Goal: Task Accomplishment & Management: Use online tool/utility

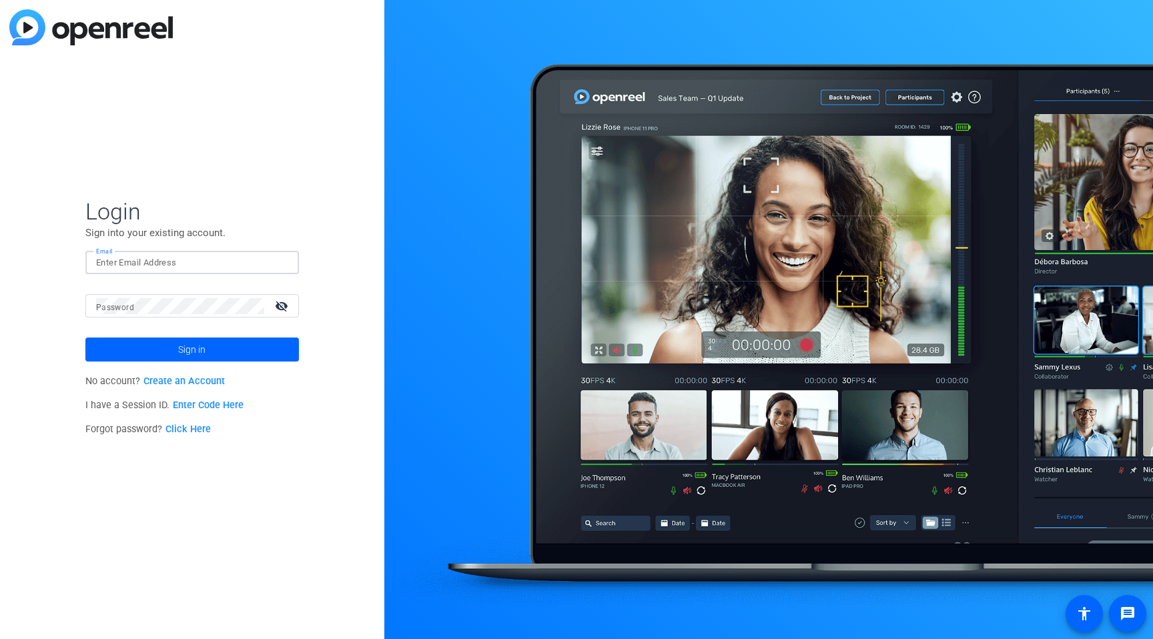
click at [99, 269] on input "Email" at bounding box center [192, 263] width 192 height 16
type input "[EMAIL_ADDRESS][PERSON_NAME][DOMAIN_NAME]"
click at [85, 338] on button "Sign in" at bounding box center [192, 350] width 214 height 24
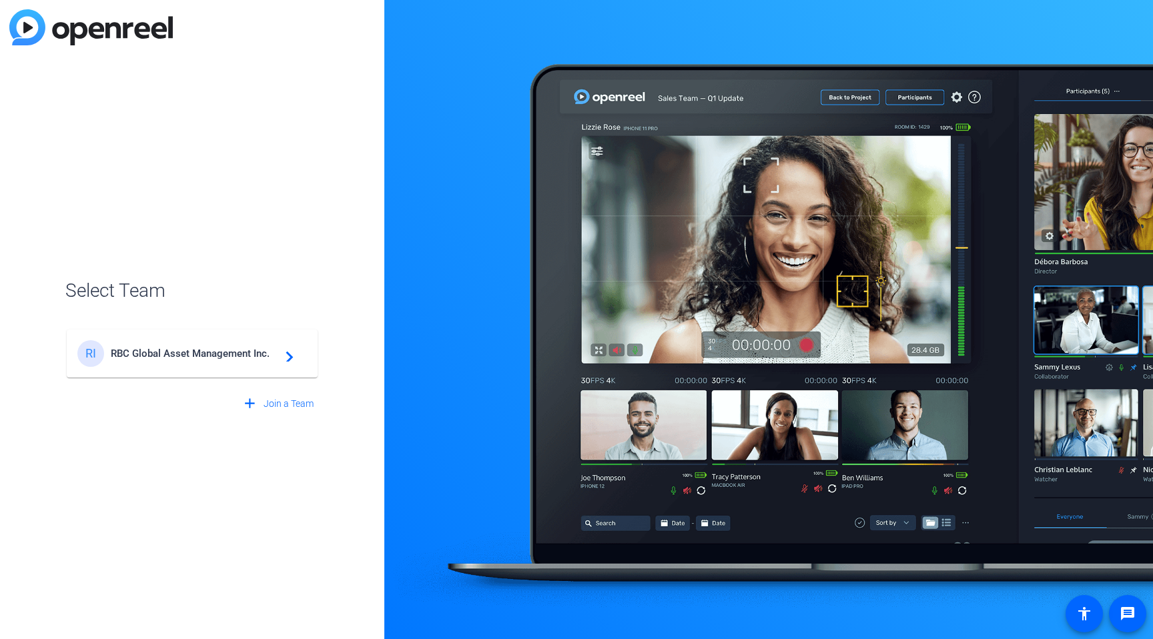
click at [143, 364] on div "RI RBC Global Asset Management Inc. navigate_next" at bounding box center [192, 353] width 230 height 27
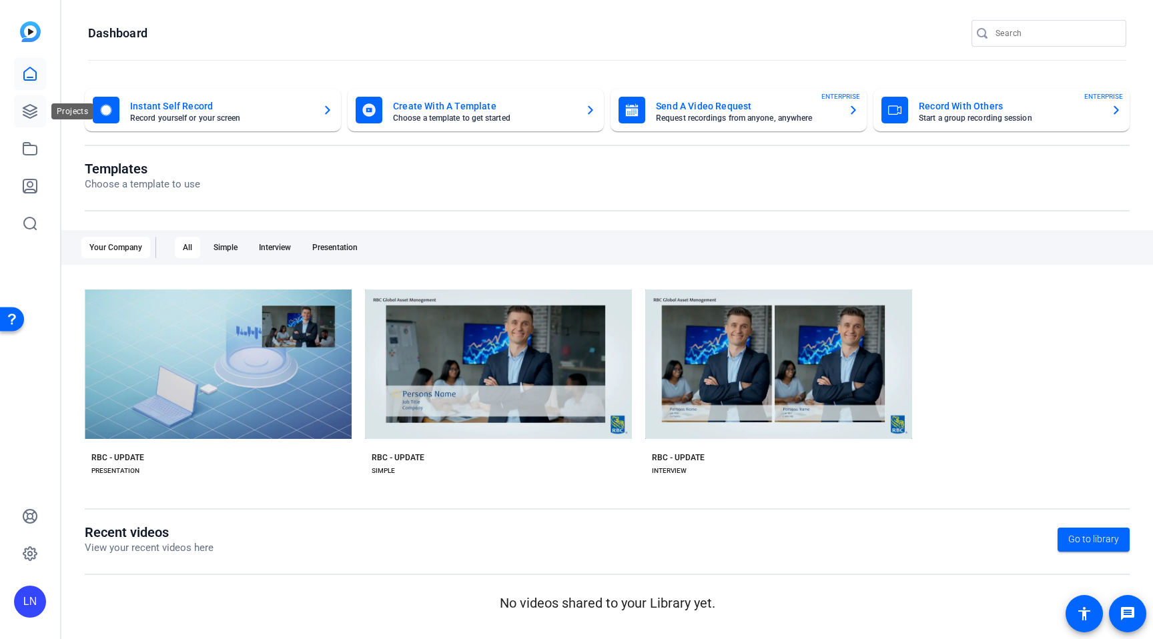
click at [30, 113] on icon at bounding box center [29, 111] width 13 height 13
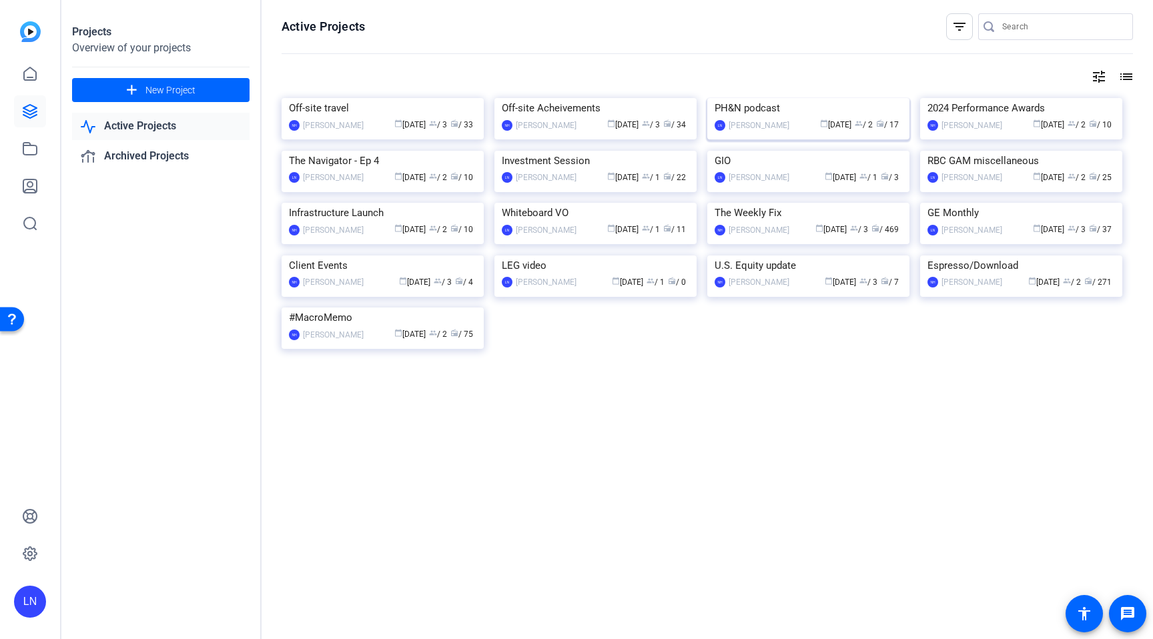
click at [834, 118] on div "PH&N podcast" at bounding box center [809, 108] width 188 height 20
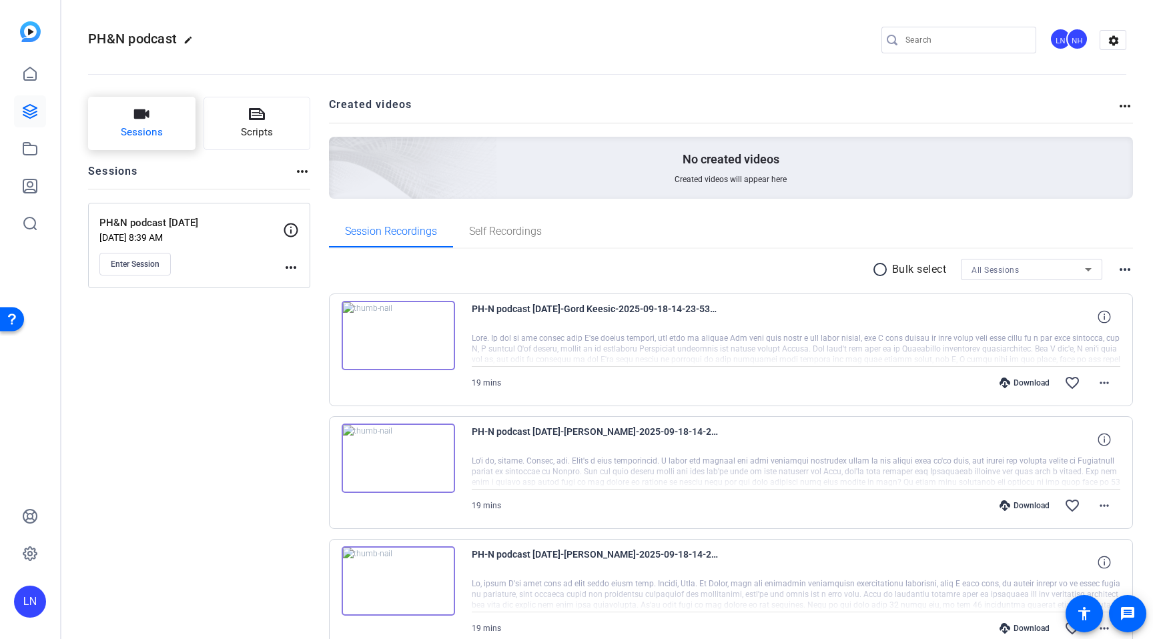
click at [148, 133] on span "Sessions" at bounding box center [142, 132] width 42 height 15
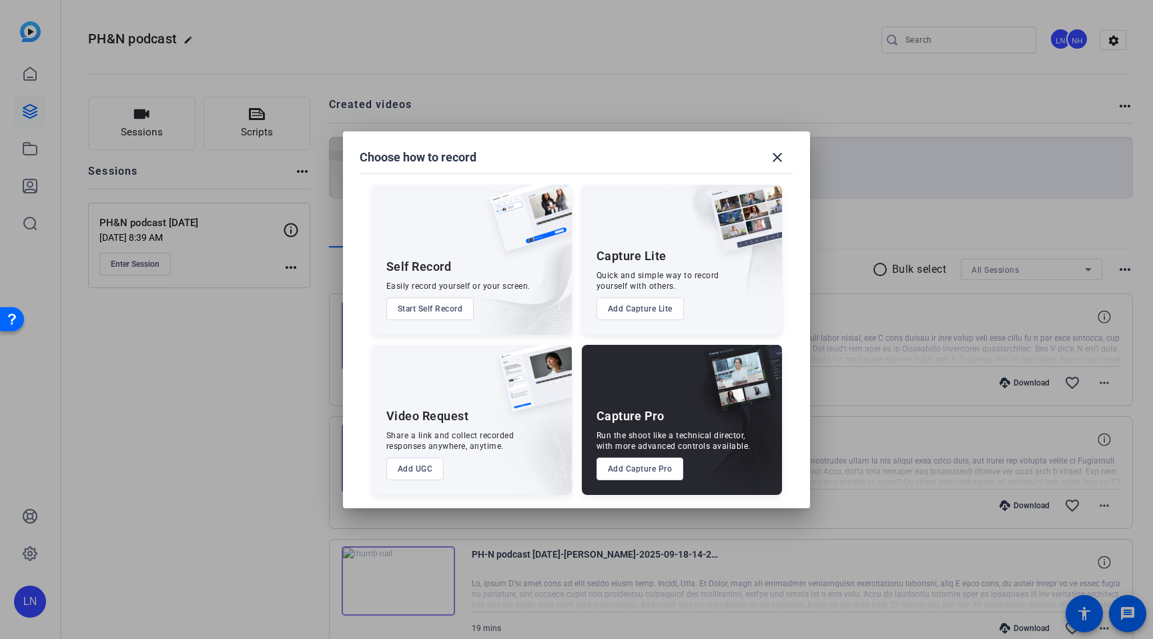
click at [605, 468] on button "Add Capture Pro" at bounding box center [640, 469] width 87 height 23
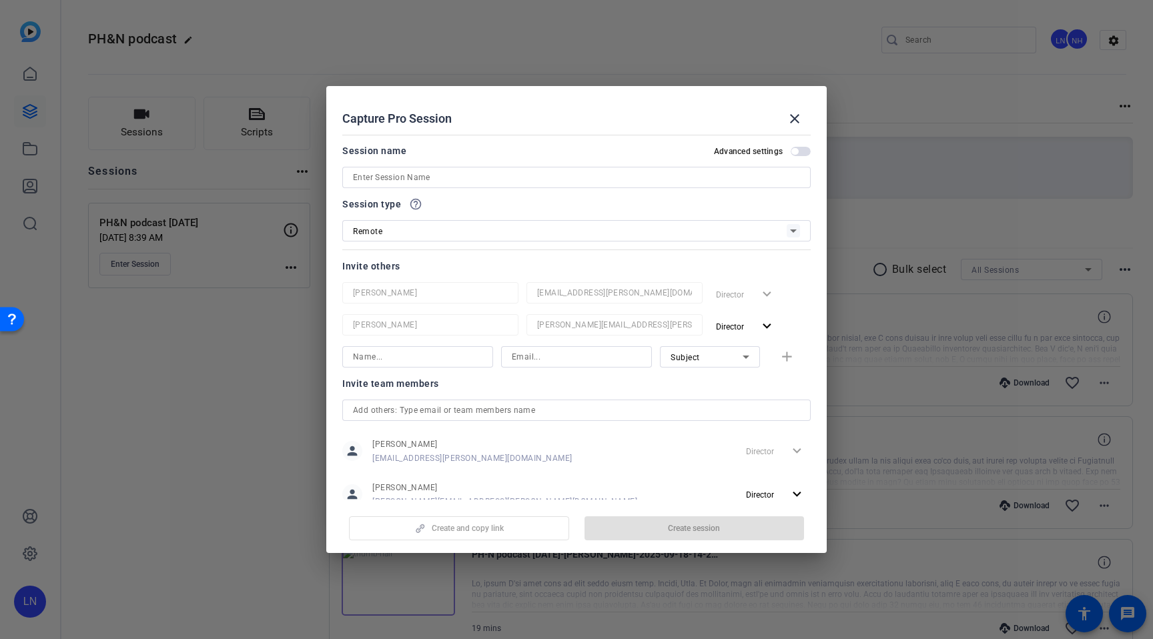
click at [423, 180] on input at bounding box center [576, 178] width 447 height 16
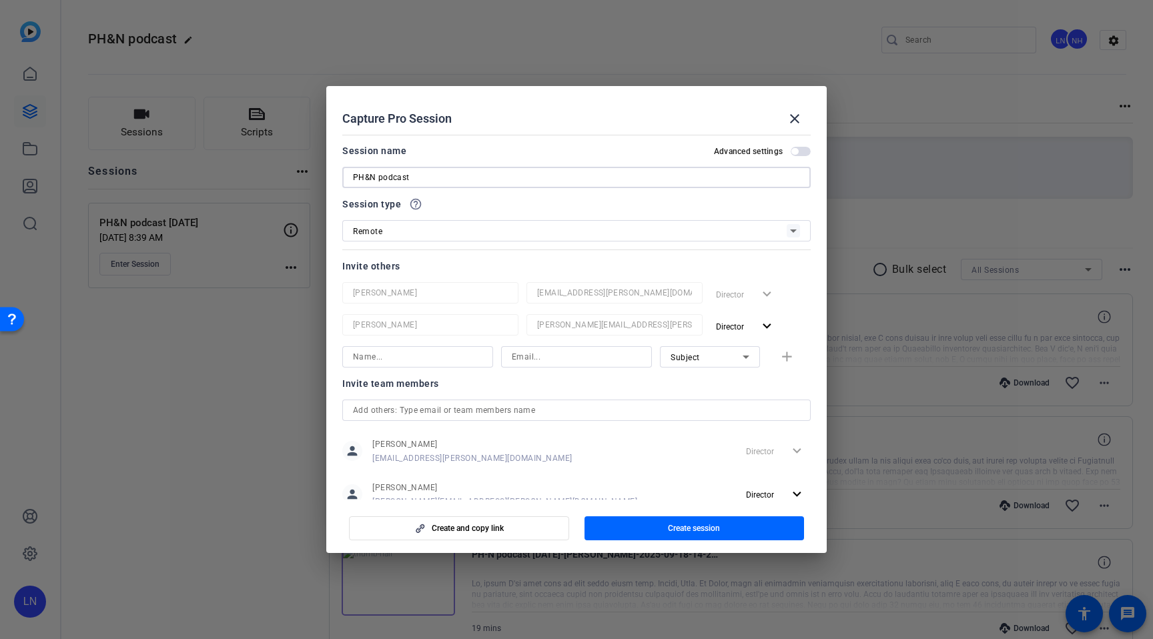
paste input "October 16"
click at [446, 177] on input "PH&N podcast October 16" at bounding box center [576, 178] width 447 height 16
type input "PH&N podcast [DATE]"
click at [660, 515] on span "button" at bounding box center [695, 529] width 220 height 32
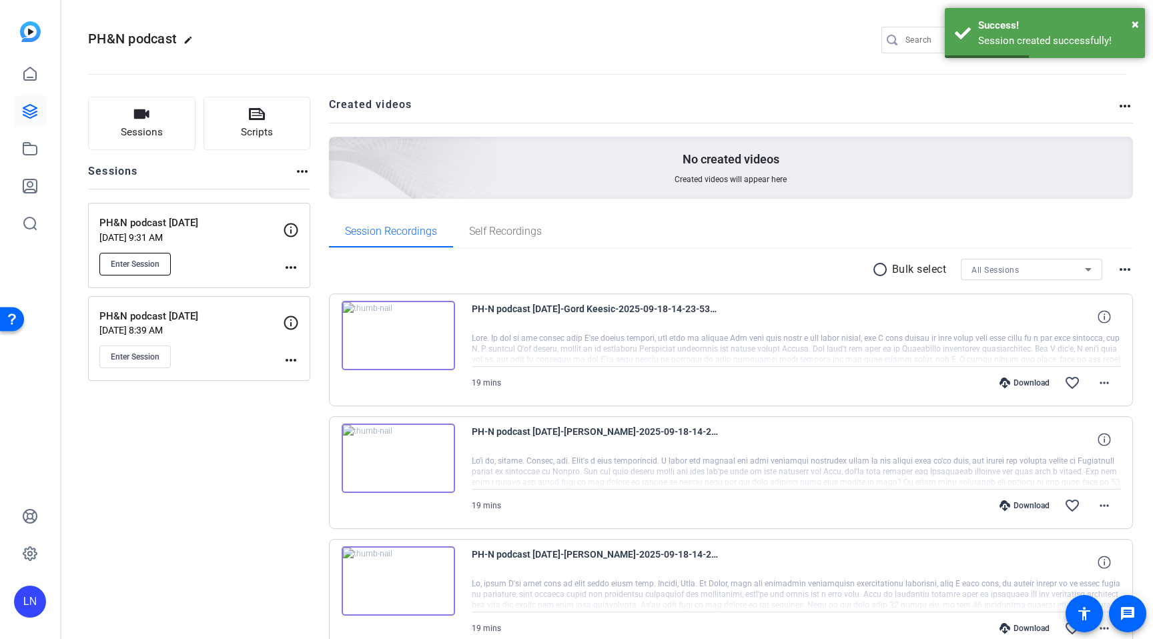
click at [149, 268] on span "Enter Session" at bounding box center [135, 264] width 49 height 11
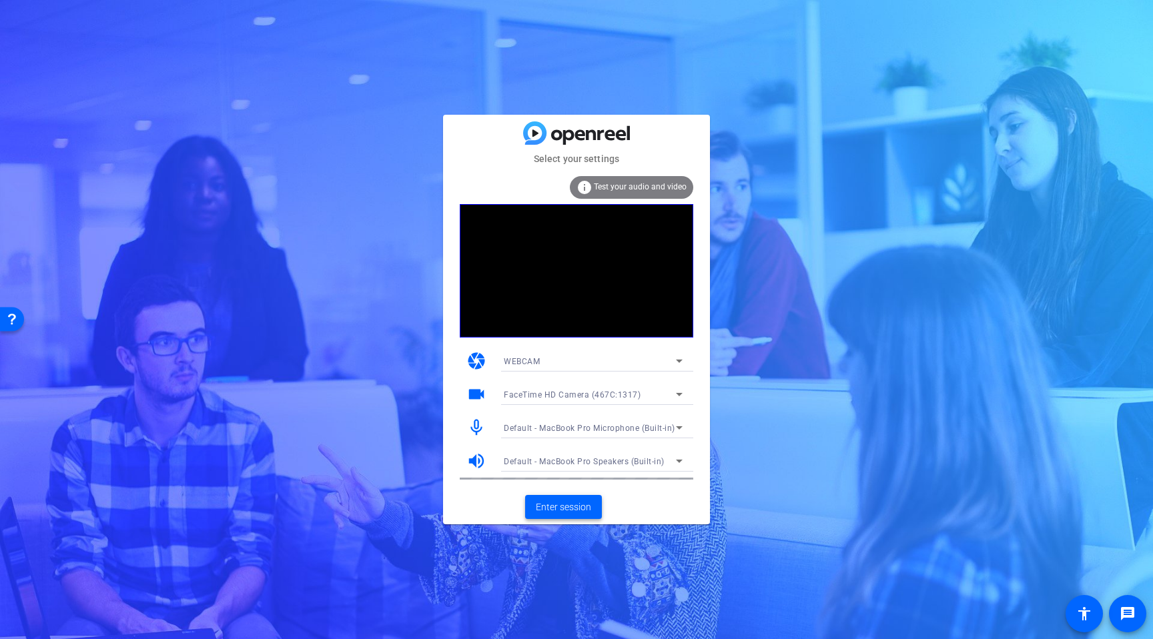
click at [553, 516] on span at bounding box center [563, 507] width 77 height 32
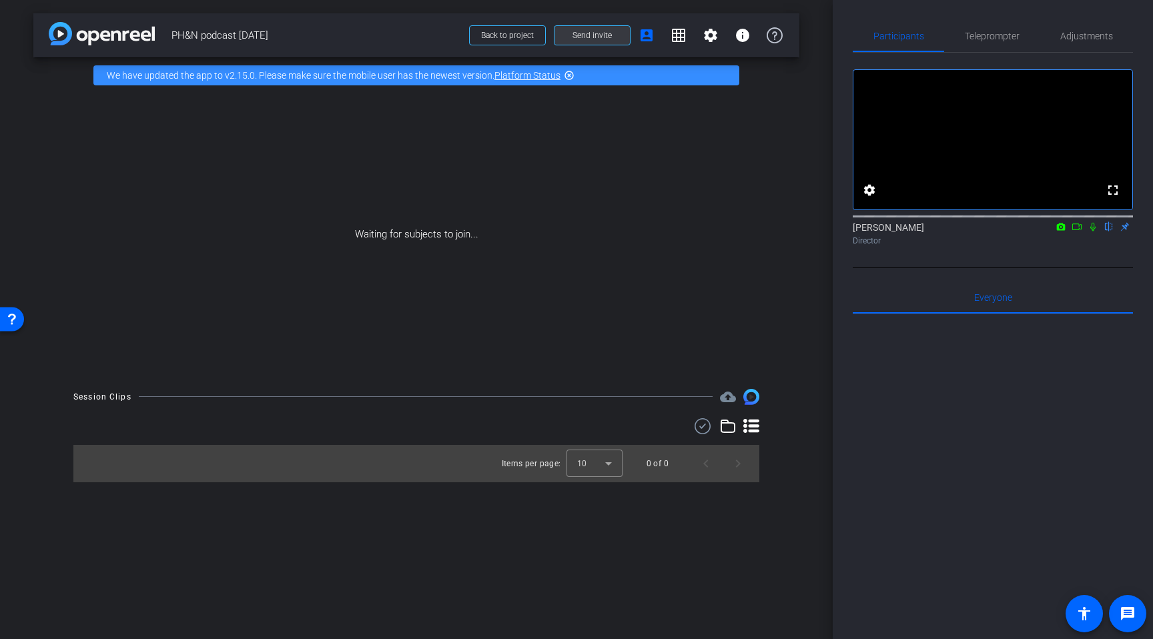
click at [594, 36] on span "Send invite" at bounding box center [592, 35] width 39 height 11
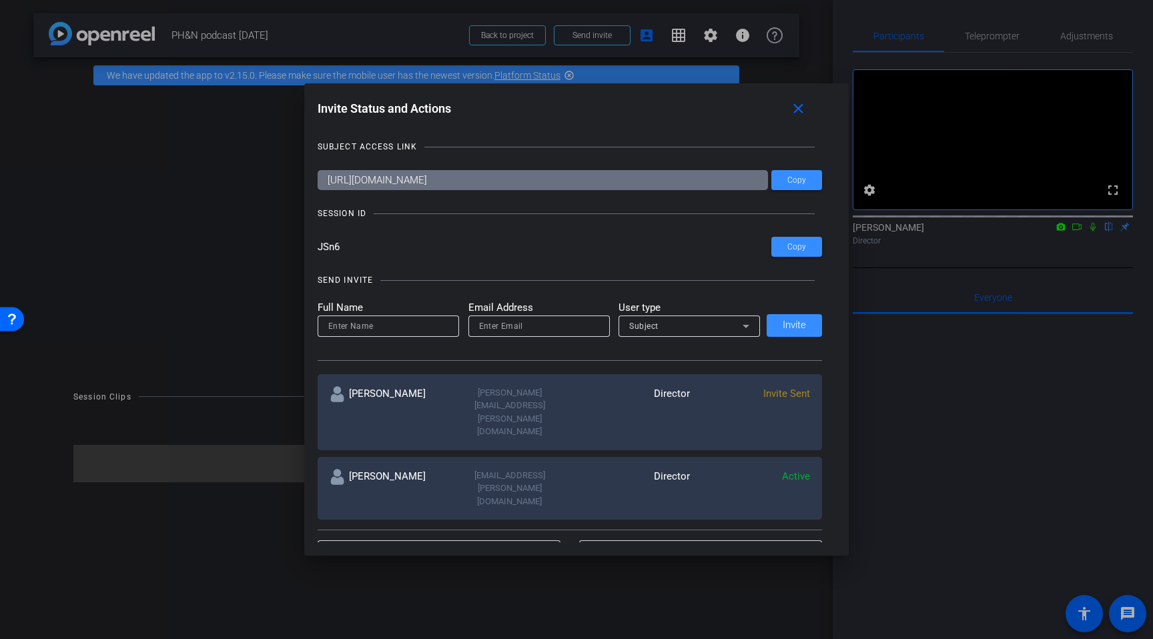
click at [428, 183] on input "[URL][DOMAIN_NAME]" at bounding box center [543, 180] width 451 height 20
drag, startPoint x: 342, startPoint y: 250, endPoint x: 314, endPoint y: 250, distance: 27.4
click at [314, 250] on div "Invite Status and Actions close SUBJECT ACCESS LINK [URL][DOMAIN_NAME] Copy SES…" at bounding box center [576, 319] width 545 height 472
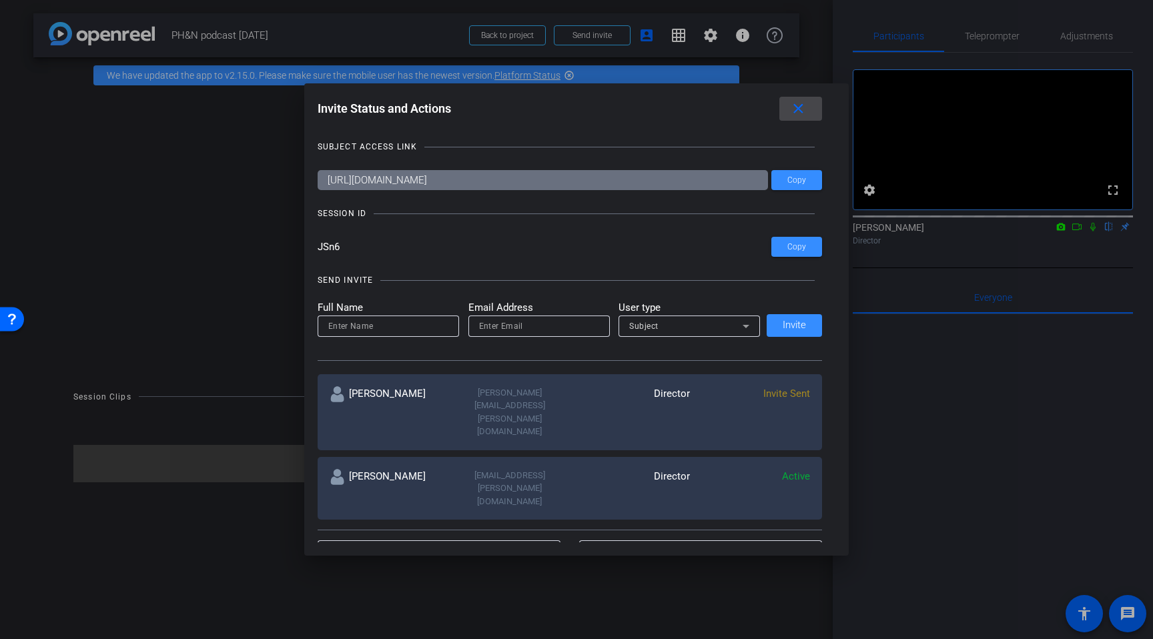
click at [801, 105] on mat-icon "close" at bounding box center [798, 109] width 17 height 17
